Goal: Find specific page/section: Find specific page/section

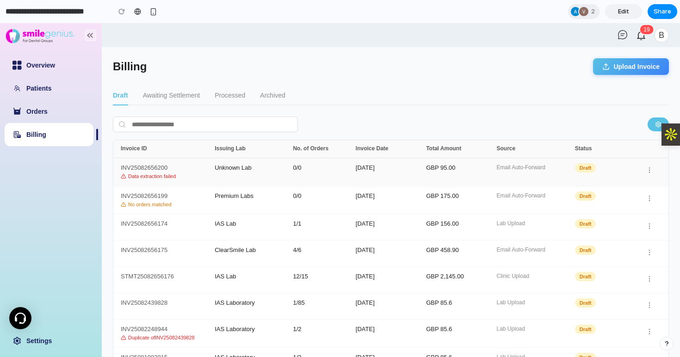
click at [139, 168] on div "INV25082656200 Data extraction failed" at bounding box center [168, 172] width 94 height 15
click at [238, 198] on div "Premium Labs" at bounding box center [254, 200] width 78 height 15
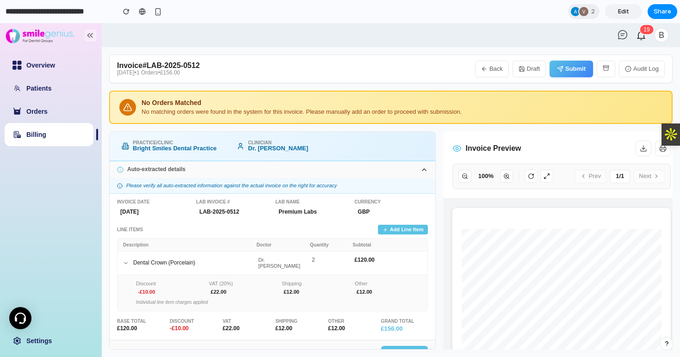
click at [493, 71] on button "Back" at bounding box center [492, 69] width 34 height 17
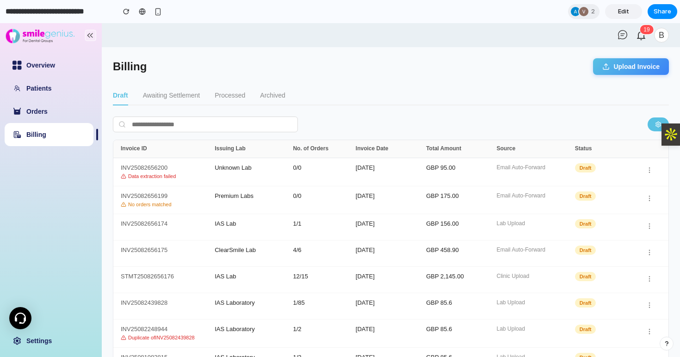
click at [634, 65] on button "Upload Invoice" at bounding box center [631, 66] width 76 height 17
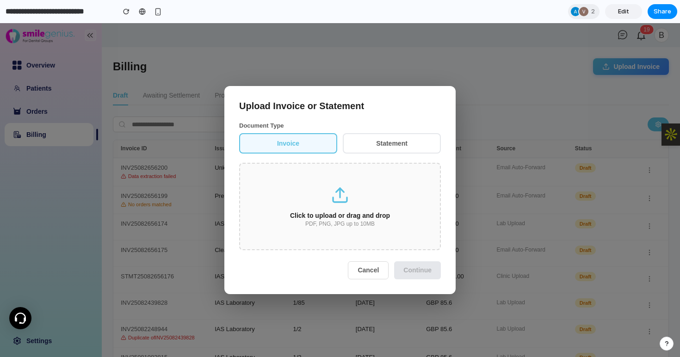
click at [372, 271] on button "Cancel" at bounding box center [368, 270] width 41 height 18
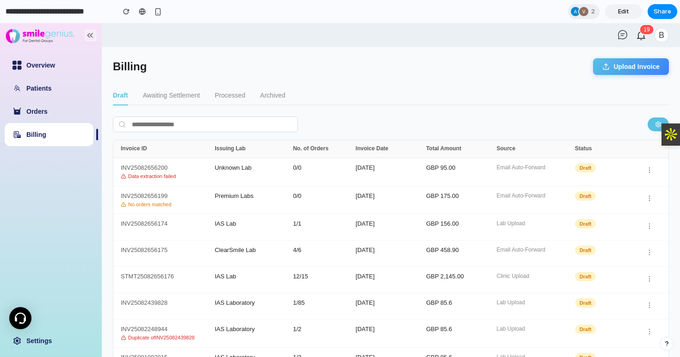
click at [230, 92] on button "Processed" at bounding box center [230, 95] width 31 height 19
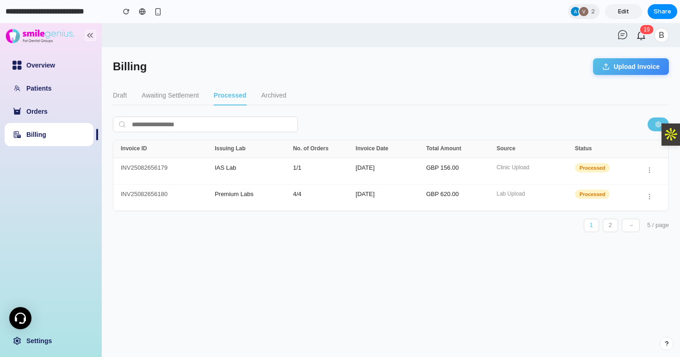
click at [275, 95] on button "Archived" at bounding box center [273, 95] width 25 height 19
click at [178, 95] on button "Awaiting Settlement" at bounding box center [170, 95] width 57 height 19
click at [231, 89] on button "Processed" at bounding box center [233, 95] width 31 height 19
click at [122, 95] on button "Draft" at bounding box center [120, 95] width 14 height 19
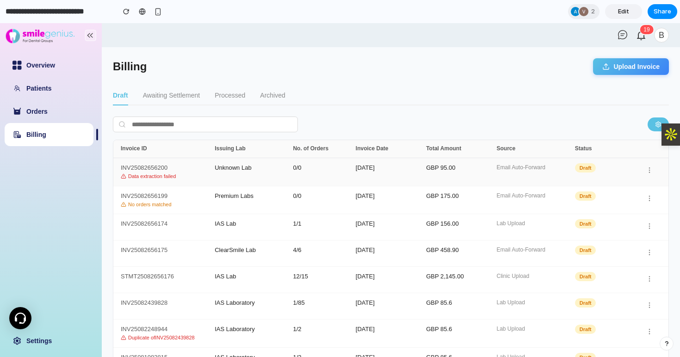
click at [648, 173] on icon "button" at bounding box center [649, 170] width 7 height 7
click at [651, 172] on icon "button" at bounding box center [649, 170] width 7 height 7
click at [581, 168] on span "Draft" at bounding box center [585, 167] width 21 height 9
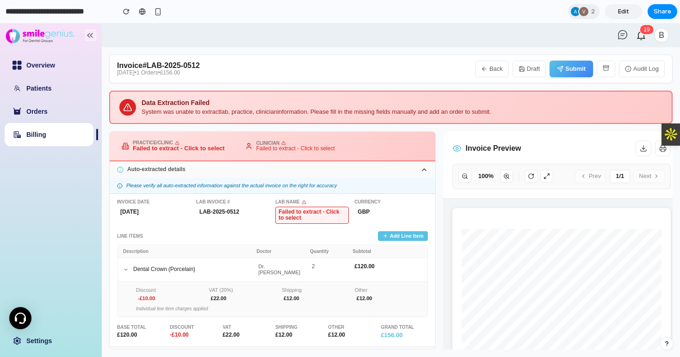
click at [92, 36] on rect at bounding box center [90, 35] width 11 height 11
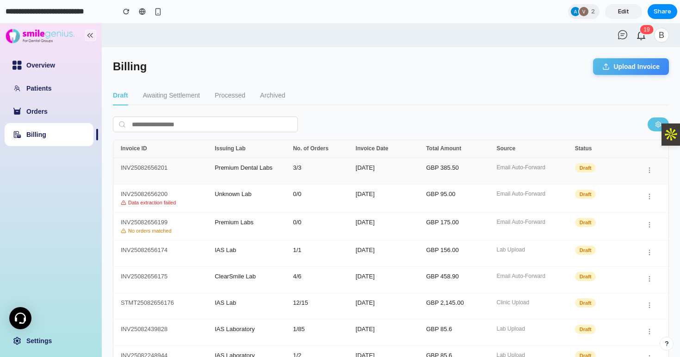
click at [229, 168] on div "Premium Dental Labs" at bounding box center [254, 171] width 78 height 13
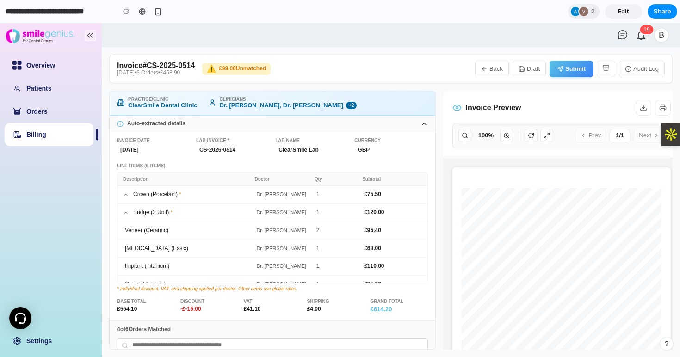
click at [31, 131] on link "Billing" at bounding box center [36, 134] width 20 height 7
click at [492, 68] on button "Back" at bounding box center [492, 69] width 34 height 17
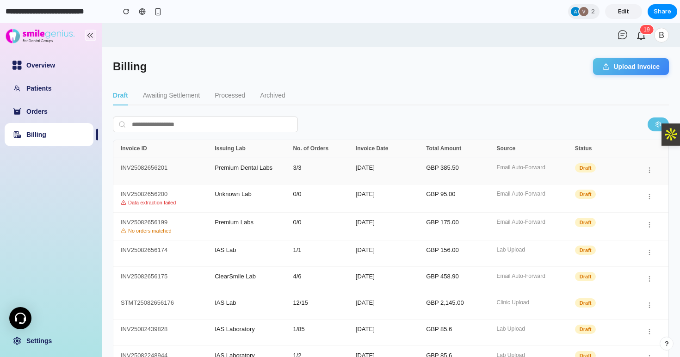
click at [375, 171] on div "[DATE]" at bounding box center [391, 171] width 70 height 13
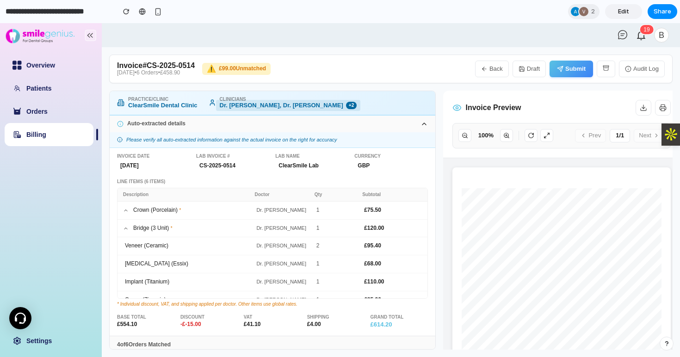
click at [303, 105] on div "Dr. [PERSON_NAME], Dr. [PERSON_NAME] + 2" at bounding box center [288, 105] width 145 height 11
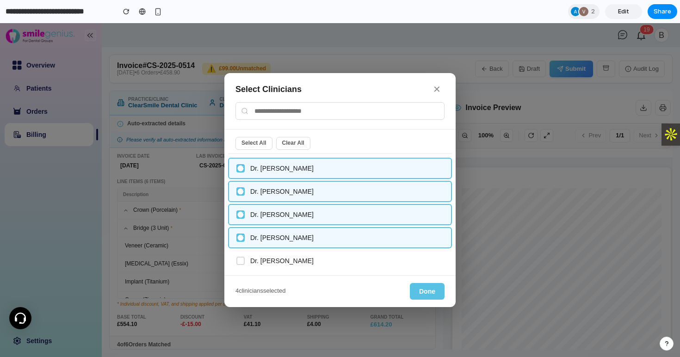
click at [438, 87] on button "✕" at bounding box center [436, 89] width 15 height 14
